Goal: Task Accomplishment & Management: Use online tool/utility

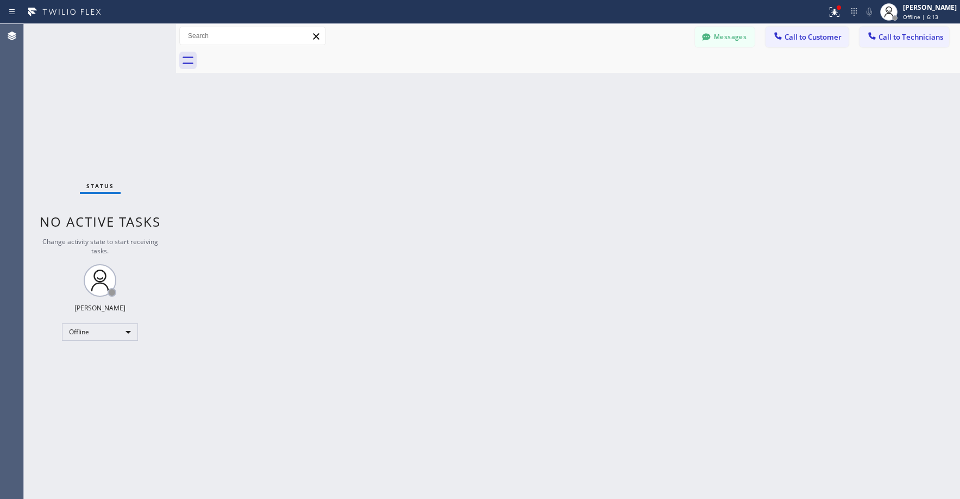
click at [665, 200] on div "Back to Dashboard Change Sender ID Customers Technicians RS [PERSON_NAME] [DATE…" at bounding box center [568, 261] width 784 height 475
click at [115, 134] on div "Status No active tasks Change activity state to start receiving tasks. [PERSON_…" at bounding box center [100, 261] width 152 height 475
click at [98, 328] on div "Offline" at bounding box center [100, 331] width 76 height 17
click at [91, 385] on li "Break" at bounding box center [99, 387] width 74 height 13
drag, startPoint x: 78, startPoint y: 68, endPoint x: 87, endPoint y: 71, distance: 9.1
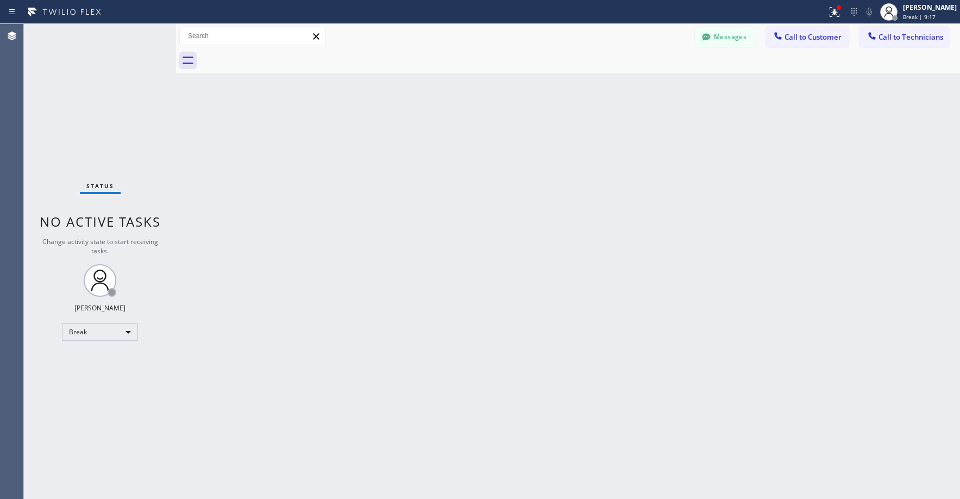
click at [79, 69] on div "Status No active tasks Change activity state to start receiving tasks. [PERSON_…" at bounding box center [100, 261] width 152 height 475
click at [102, 338] on div "Break" at bounding box center [100, 331] width 76 height 17
click at [90, 372] on li "Unavailable" at bounding box center [99, 374] width 74 height 13
click at [915, 36] on span "Call to Technicians" at bounding box center [910, 37] width 65 height 10
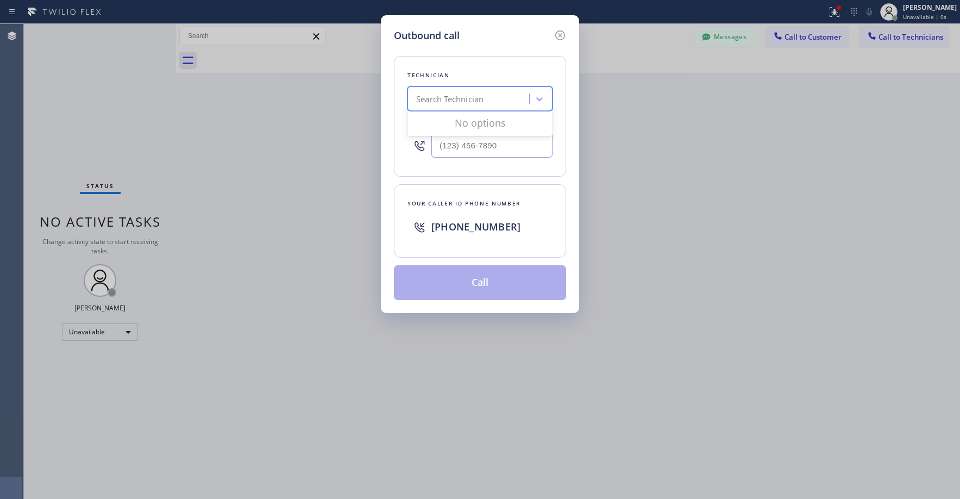
click at [466, 107] on div "Search Technician" at bounding box center [470, 99] width 118 height 19
type input "[PERSON_NAME]"
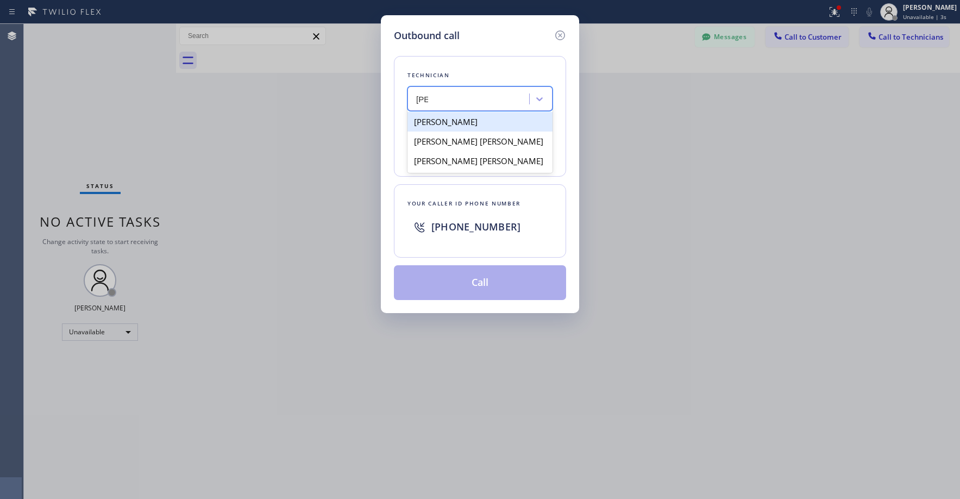
click at [455, 117] on div "[PERSON_NAME]" at bounding box center [479, 122] width 145 height 20
type input "[PHONE_NUMBER]"
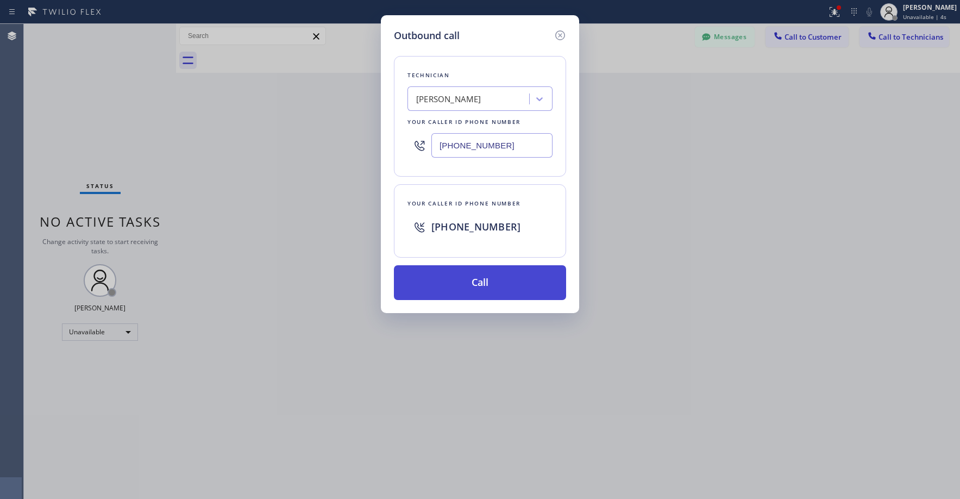
click at [504, 278] on button "Call" at bounding box center [480, 282] width 172 height 35
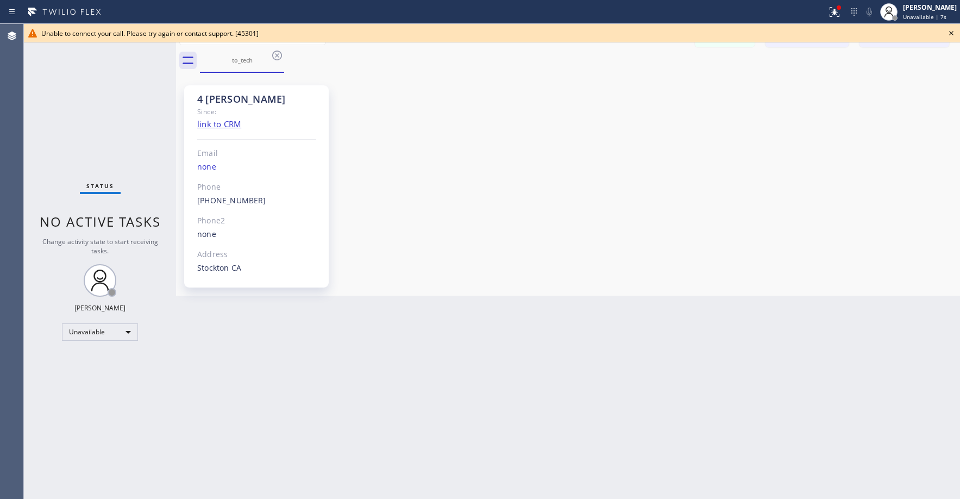
click at [111, 88] on div "Status No active tasks Change activity state to start receiving tasks. [PERSON_…" at bounding box center [100, 261] width 152 height 475
click at [950, 34] on icon at bounding box center [951, 33] width 13 height 13
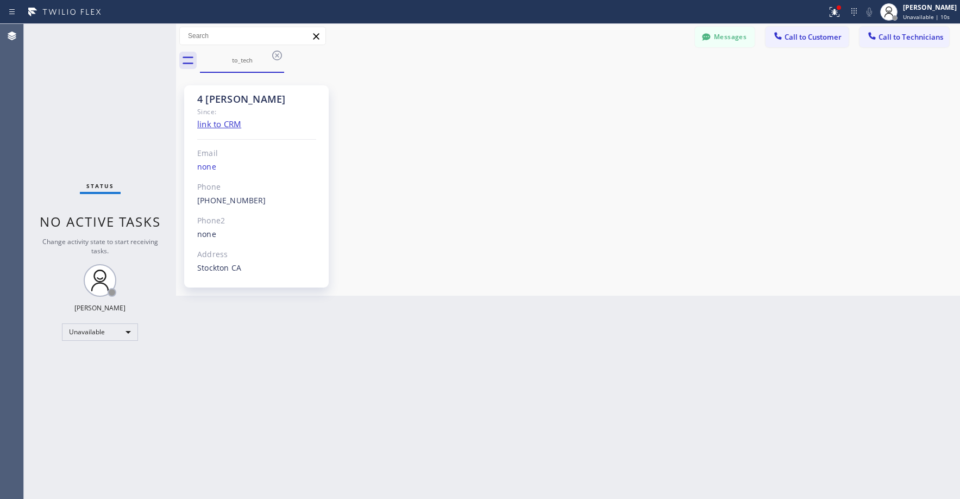
click at [675, 155] on div "4 [PERSON_NAME] Since: link to CRM Email none Phone [PHONE_NUMBER] Outbound cal…" at bounding box center [568, 184] width 779 height 217
click at [876, 38] on icon at bounding box center [872, 35] width 11 height 11
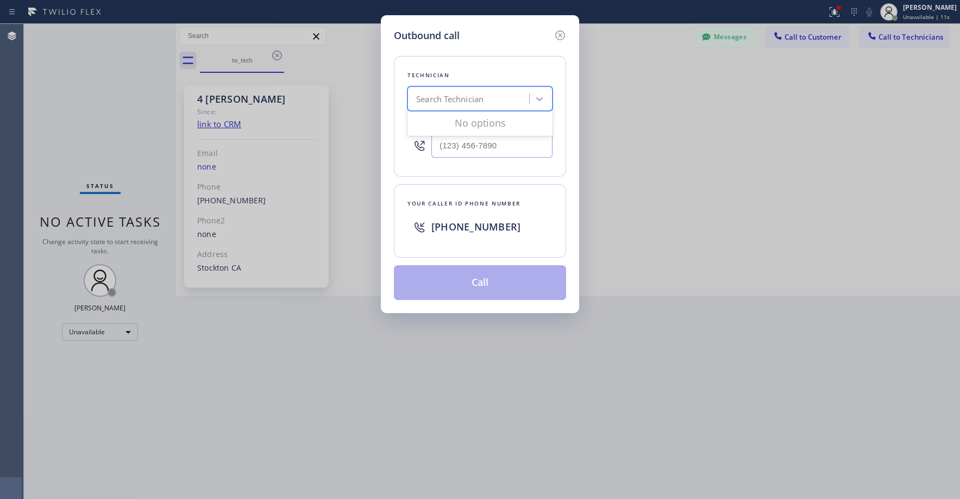
click at [426, 99] on div "Search Technician" at bounding box center [449, 99] width 67 height 12
type input "[PERSON_NAME]"
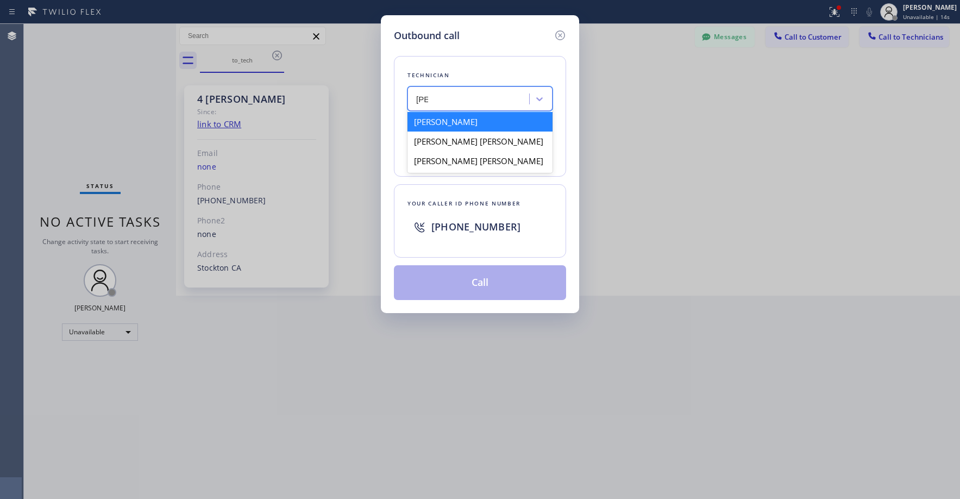
click at [444, 123] on div "[PERSON_NAME]" at bounding box center [479, 122] width 145 height 20
type input "[PHONE_NUMBER]"
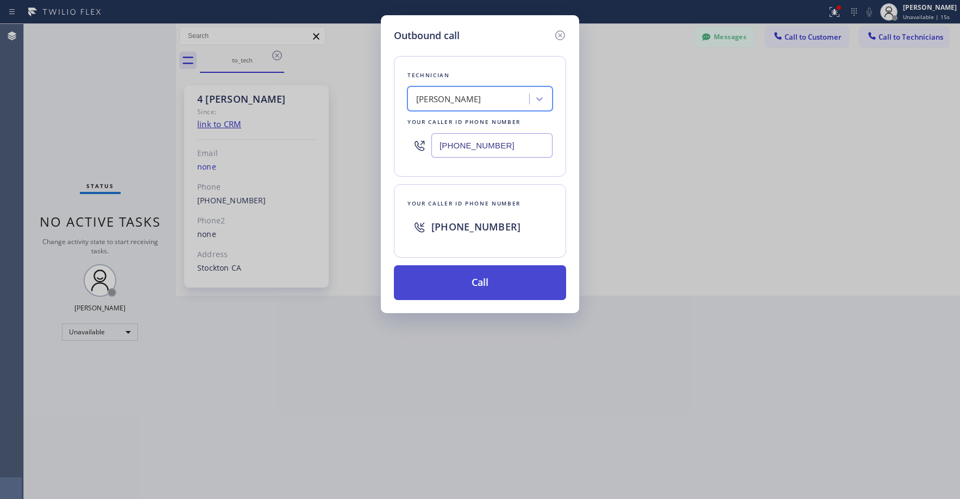
click at [480, 277] on button "Call" at bounding box center [480, 282] width 172 height 35
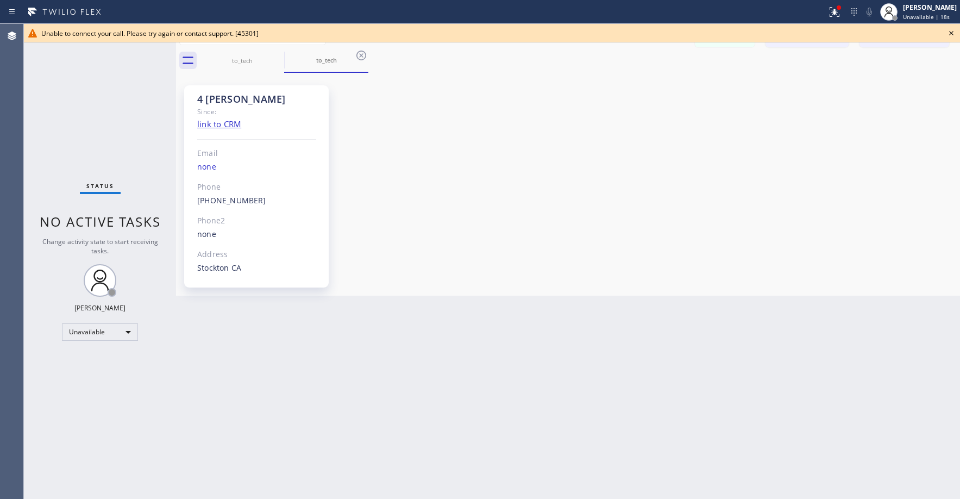
click at [952, 35] on icon at bounding box center [951, 33] width 13 height 13
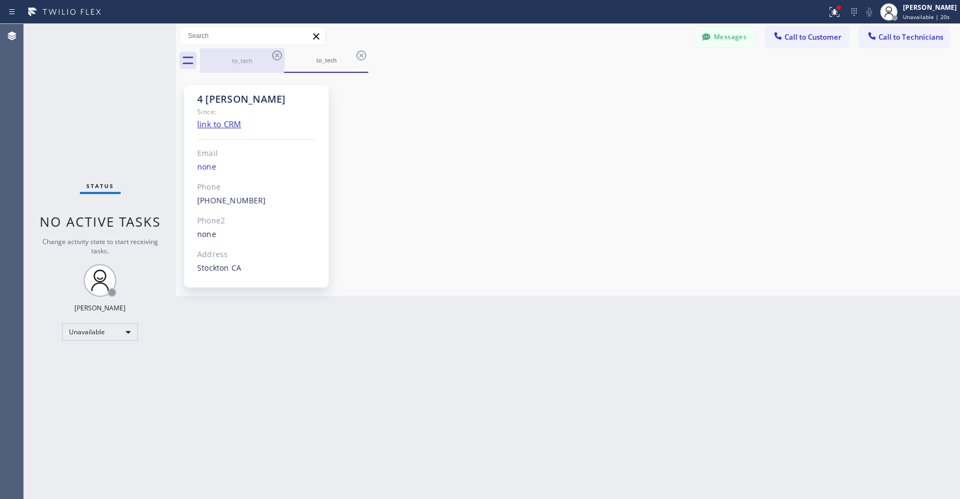
click at [254, 58] on div "to_tech" at bounding box center [242, 61] width 82 height 8
click at [272, 53] on icon at bounding box center [277, 55] width 13 height 13
click at [273, 53] on icon at bounding box center [277, 56] width 10 height 10
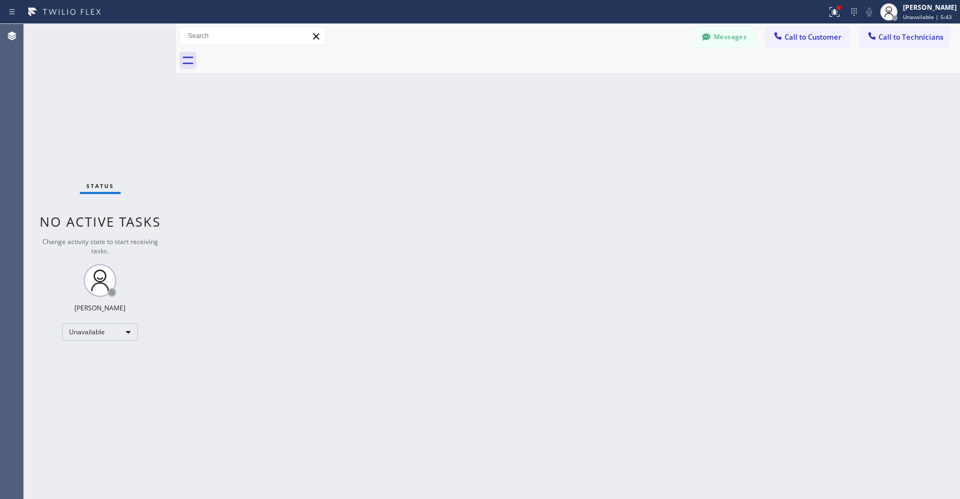
click at [105, 104] on div "Status No active tasks Change activity state to start receiving tasks. [PERSON_…" at bounding box center [100, 261] width 152 height 475
click at [78, 92] on div "Status No active tasks Change activity state to start receiving tasks. [PERSON_…" at bounding box center [100, 261] width 152 height 475
drag, startPoint x: 72, startPoint y: 109, endPoint x: 71, endPoint y: 274, distance: 165.2
click at [72, 114] on div "Status No active tasks Change activity state to start receiving tasks. [PERSON_…" at bounding box center [100, 261] width 152 height 475
click at [85, 81] on div "Status No active tasks Change activity state to start receiving tasks. [PERSON_…" at bounding box center [100, 261] width 152 height 475
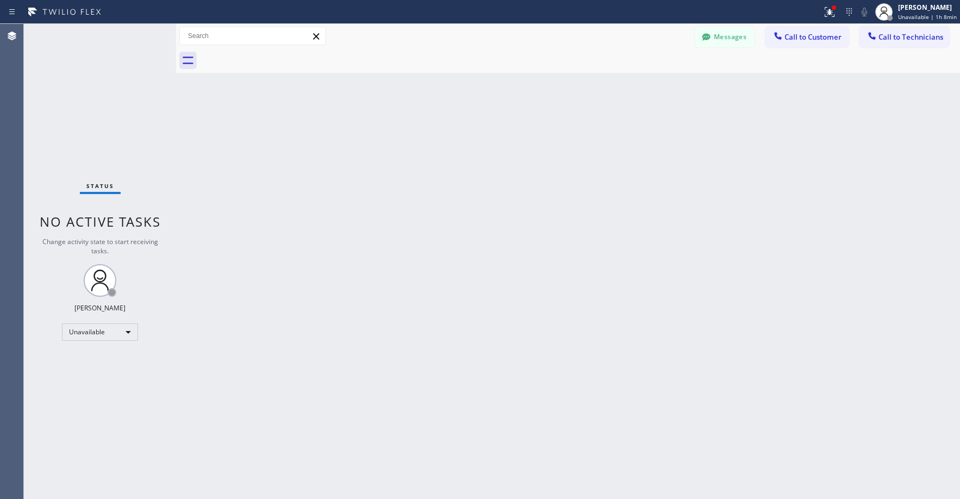
click at [72, 114] on div "Status No active tasks Change activity state to start receiving tasks. [PERSON_…" at bounding box center [100, 261] width 152 height 475
drag, startPoint x: 99, startPoint y: 101, endPoint x: 307, endPoint y: 99, distance: 207.5
click at [99, 101] on div "Status No active tasks Change activity state to start receiving tasks. [PERSON_…" at bounding box center [100, 261] width 152 height 475
click at [905, 35] on span "Call to Technicians" at bounding box center [910, 37] width 65 height 10
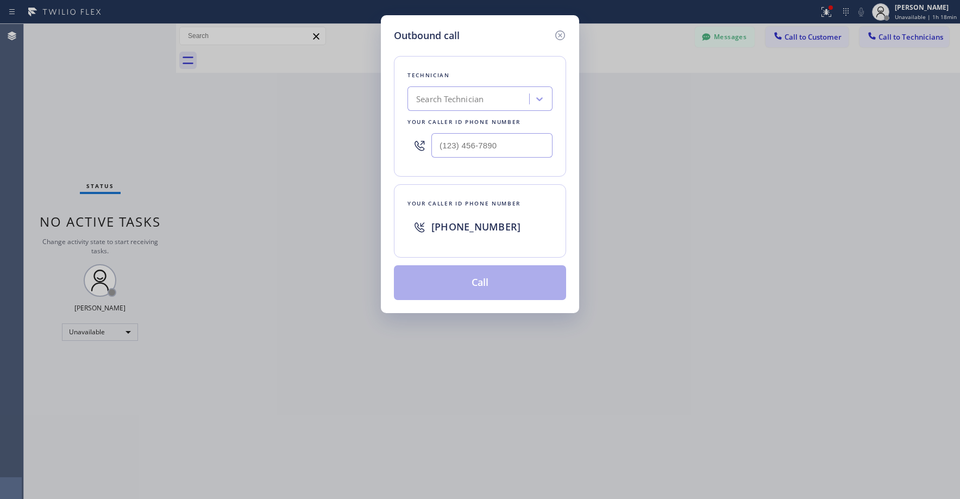
click at [477, 99] on div "Search Technician" at bounding box center [449, 99] width 67 height 12
type input "[PERSON_NAME]"
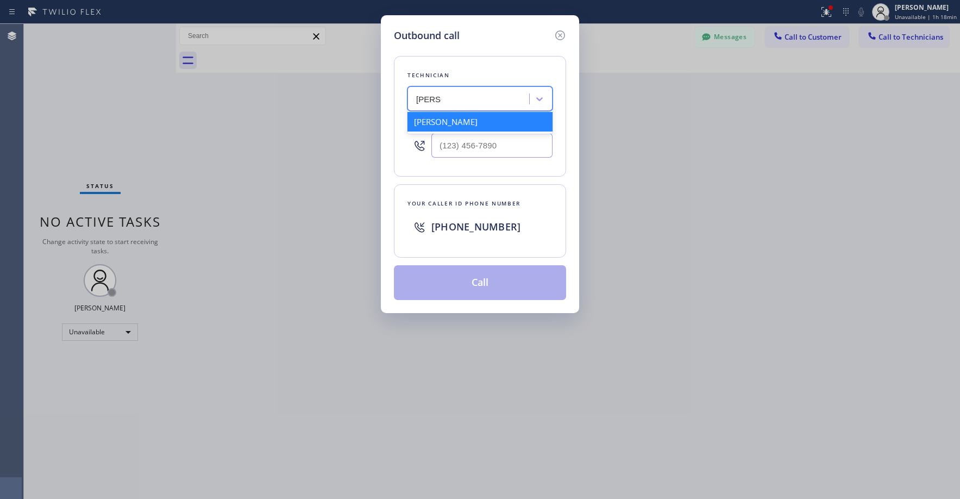
click at [462, 121] on div "[PERSON_NAME]" at bounding box center [479, 122] width 145 height 20
type input "[PHONE_NUMBER]"
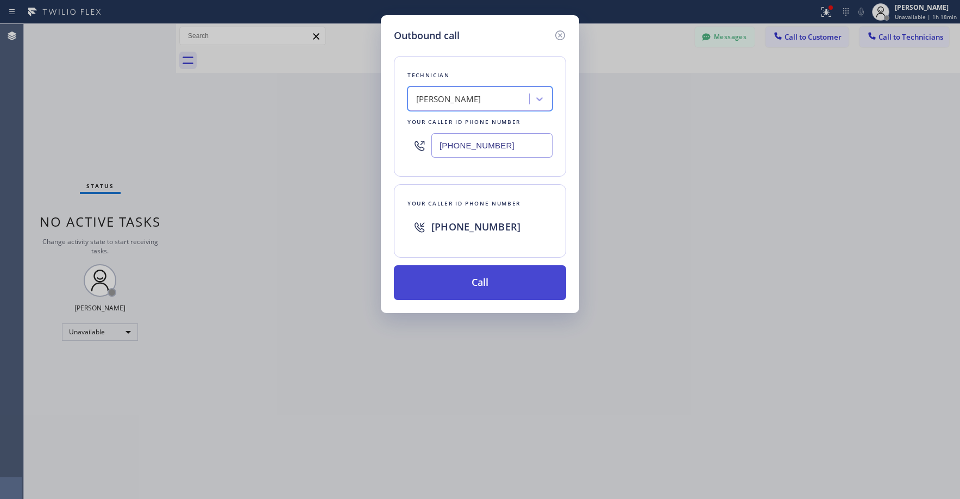
click at [487, 280] on button "Call" at bounding box center [480, 282] width 172 height 35
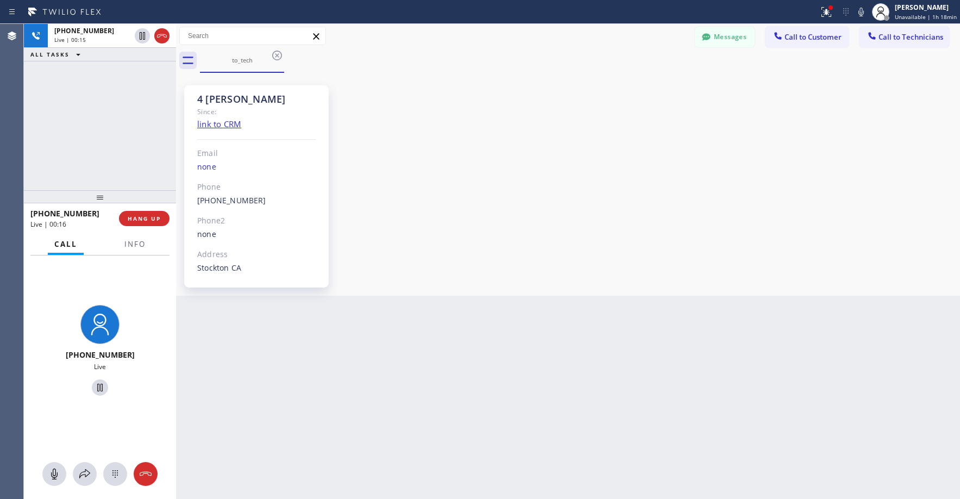
click at [85, 102] on div "[PHONE_NUMBER] Live | 00:15 ALL TASKS ALL TASKS ACTIVE TASKS TASKS IN WRAP UP" at bounding box center [100, 107] width 152 height 166
click at [125, 149] on div "[PHONE_NUMBER] Live | 00:21 ALL TASKS ALL TASKS ACTIVE TASKS TASKS IN WRAP UP" at bounding box center [100, 107] width 152 height 166
click at [115, 133] on div "[PHONE_NUMBER] Live | 00:27 ALL TASKS ALL TASKS ACTIVE TASKS TASKS IN WRAP UP" at bounding box center [100, 107] width 152 height 166
click at [80, 103] on div "[PHONE_NUMBER] Live | 01:40 ALL TASKS ALL TASKS ACTIVE TASKS TASKS IN WRAP UP" at bounding box center [100, 107] width 152 height 166
click at [80, 88] on div "[PHONE_NUMBER] Live | 02:06 ALL TASKS ALL TASKS ACTIVE TASKS TASKS IN WRAP UP" at bounding box center [100, 107] width 152 height 166
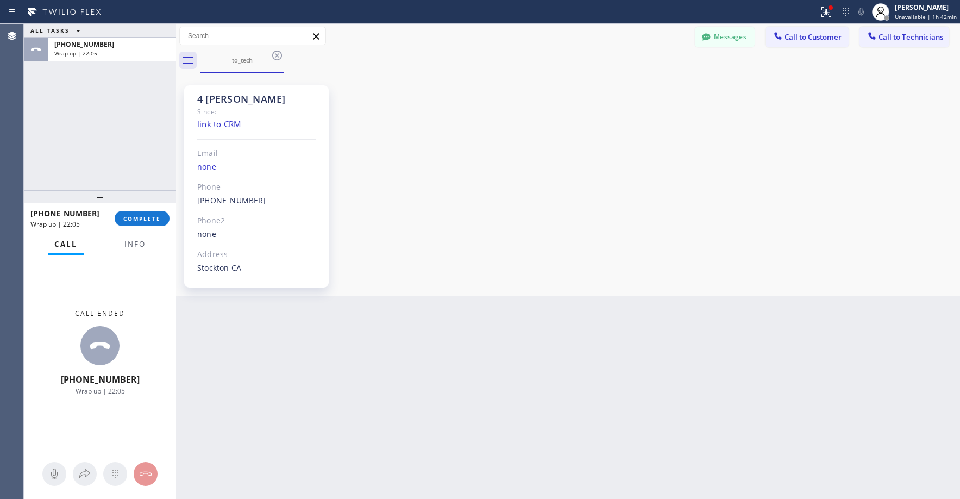
click at [77, 86] on div "ALL TASKS ALL TASKS ACTIVE TASKS TASKS IN WRAP UP [PHONE_NUMBER] Wrap up | 22:05" at bounding box center [100, 107] width 152 height 166
click at [141, 215] on span "COMPLETE" at bounding box center [141, 219] width 37 height 8
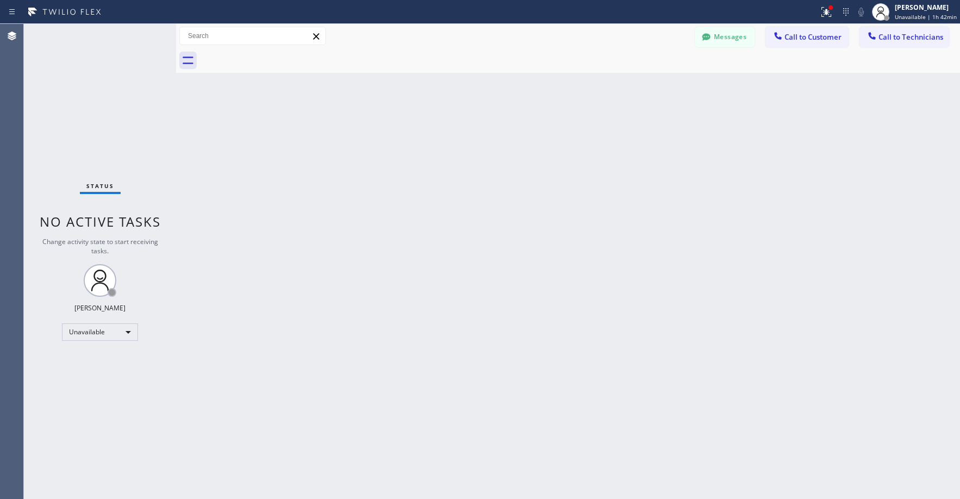
click at [98, 118] on div "Status No active tasks Change activity state to start receiving tasks. [PERSON_…" at bounding box center [100, 261] width 152 height 475
click at [111, 99] on div "Status No active tasks Change activity state to start receiving tasks. [PERSON_…" at bounding box center [100, 261] width 152 height 475
click at [87, 117] on div "Status No active tasks Change activity state to start receiving tasks. [PERSON_…" at bounding box center [100, 261] width 152 height 475
click at [92, 330] on div "Unavailable" at bounding box center [100, 331] width 76 height 17
click at [97, 385] on li "Break" at bounding box center [99, 387] width 74 height 13
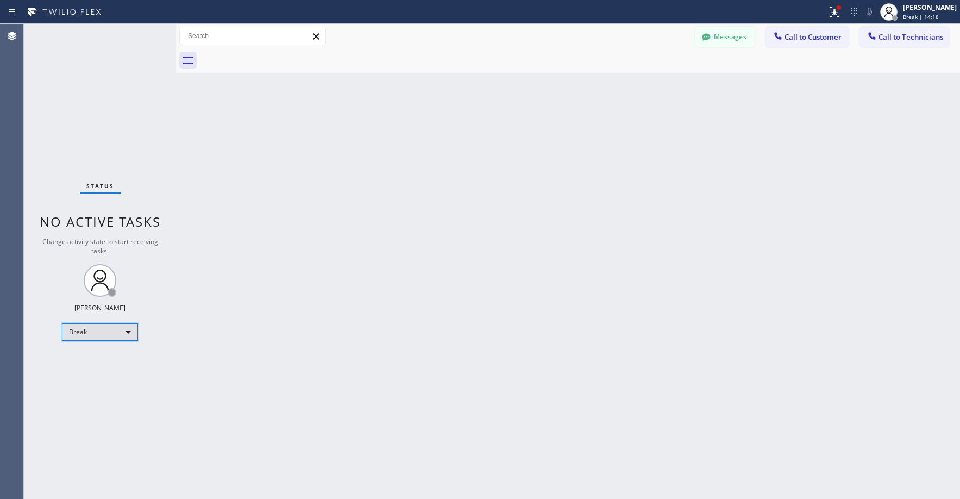
click at [87, 334] on div "Break" at bounding box center [100, 331] width 76 height 17
click at [88, 372] on li "Unavailable" at bounding box center [99, 374] width 74 height 13
drag, startPoint x: 100, startPoint y: 84, endPoint x: 76, endPoint y: 444, distance: 361.0
click at [100, 87] on div "Status No active tasks Change activity state to start receiving tasks. [PERSON_…" at bounding box center [100, 261] width 152 height 475
drag, startPoint x: 102, startPoint y: 99, endPoint x: 83, endPoint y: 229, distance: 130.6
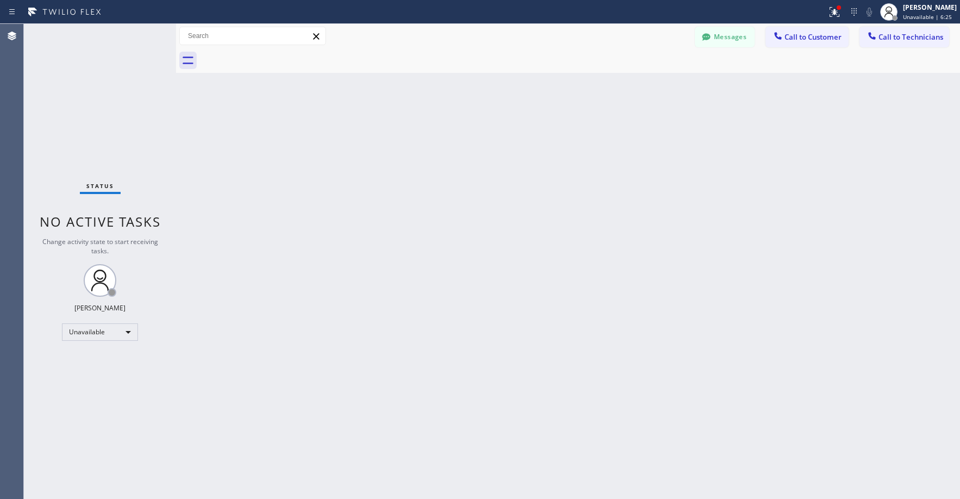
click at [100, 103] on div "Status No active tasks Change activity state to start receiving tasks. [PERSON_…" at bounding box center [100, 261] width 152 height 475
drag, startPoint x: 92, startPoint y: 123, endPoint x: 72, endPoint y: 272, distance: 150.2
click at [92, 125] on div "Status No active tasks Change activity state to start receiving tasks. [PERSON_…" at bounding box center [100, 261] width 152 height 475
drag, startPoint x: 68, startPoint y: 85, endPoint x: 83, endPoint y: 259, distance: 174.5
click at [67, 89] on div "Status No active tasks Change activity state to start receiving tasks. [PERSON_…" at bounding box center [100, 261] width 152 height 475
